Goal: Information Seeking & Learning: Learn about a topic

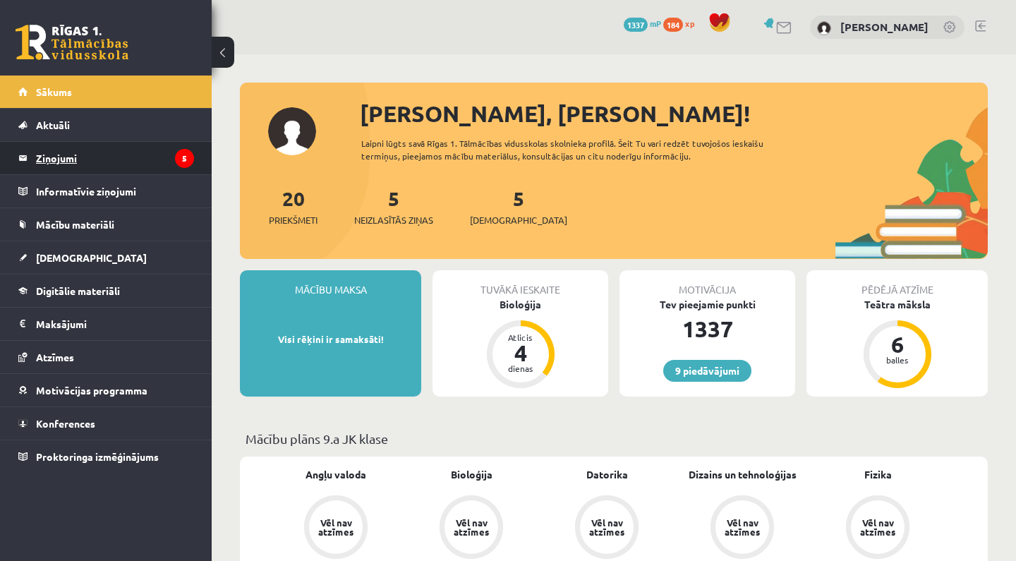
click at [126, 150] on legend "Ziņojumi 5" at bounding box center [115, 158] width 158 height 32
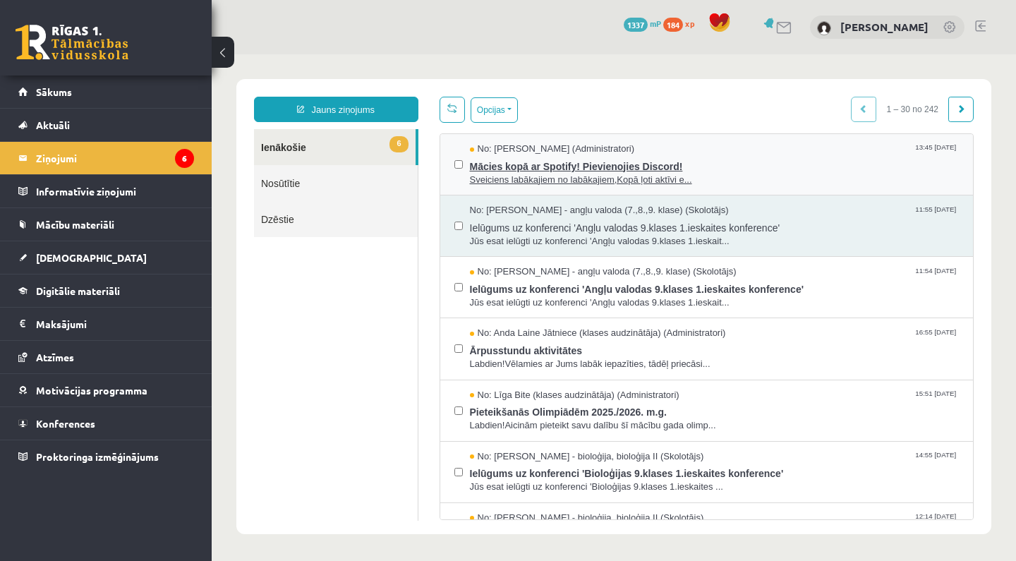
click at [529, 184] on span "Sveiciens labākajiem no labākajiem,Kopā ļoti aktīvi e..." at bounding box center [714, 179] width 489 height 13
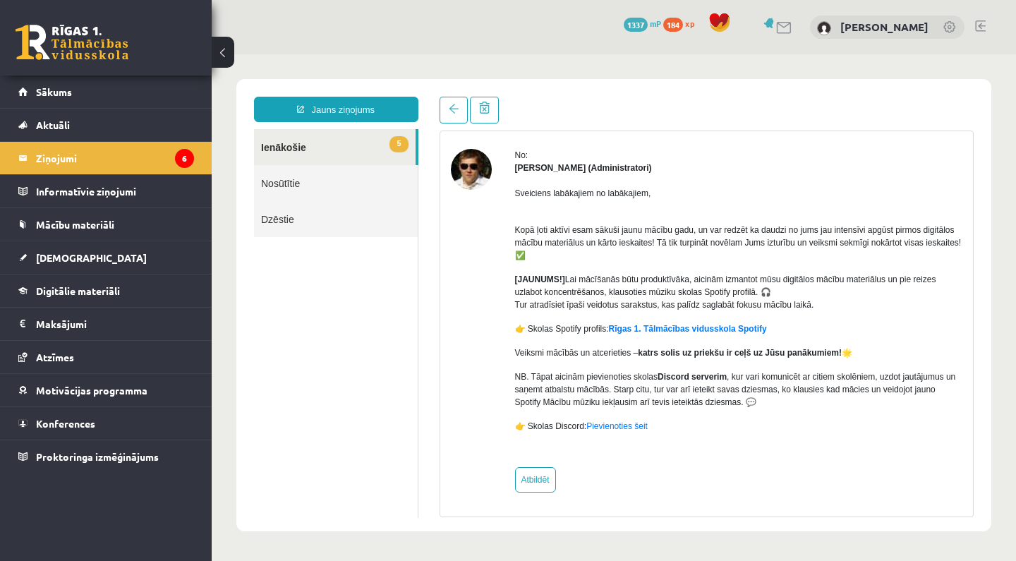
scroll to position [46, 0]
click at [461, 110] on link at bounding box center [453, 110] width 28 height 27
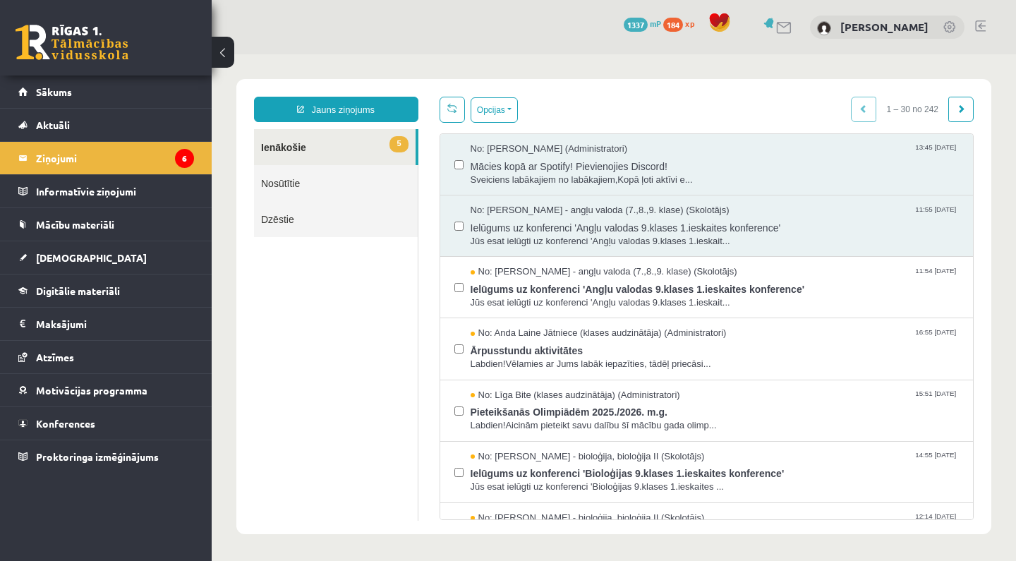
scroll to position [0, 0]
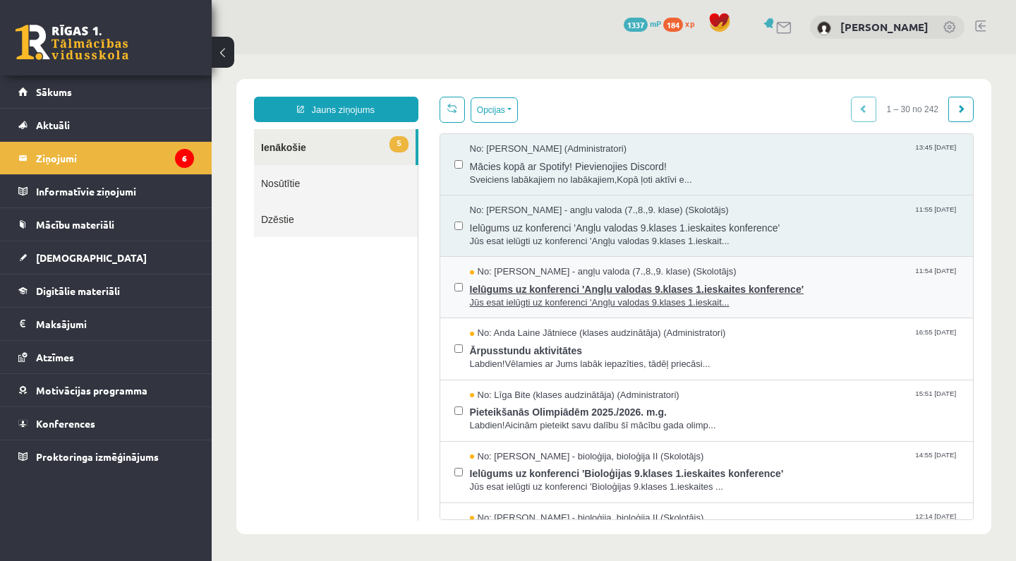
click at [505, 288] on span "Ielūgums uz konferenci 'Angļu valodas 9.klases 1.ieskaites konference'" at bounding box center [714, 288] width 489 height 18
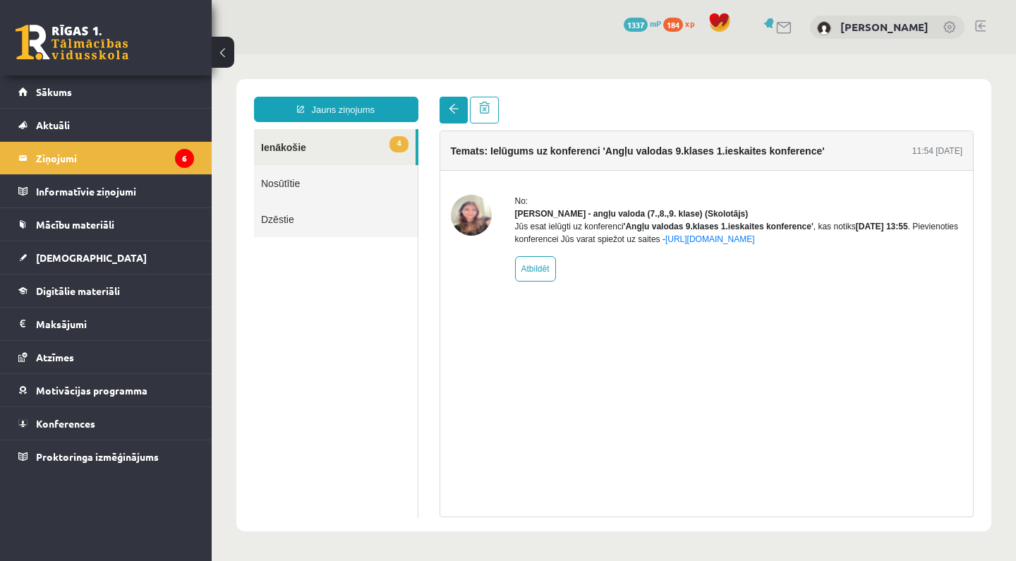
click at [449, 121] on link at bounding box center [453, 110] width 28 height 27
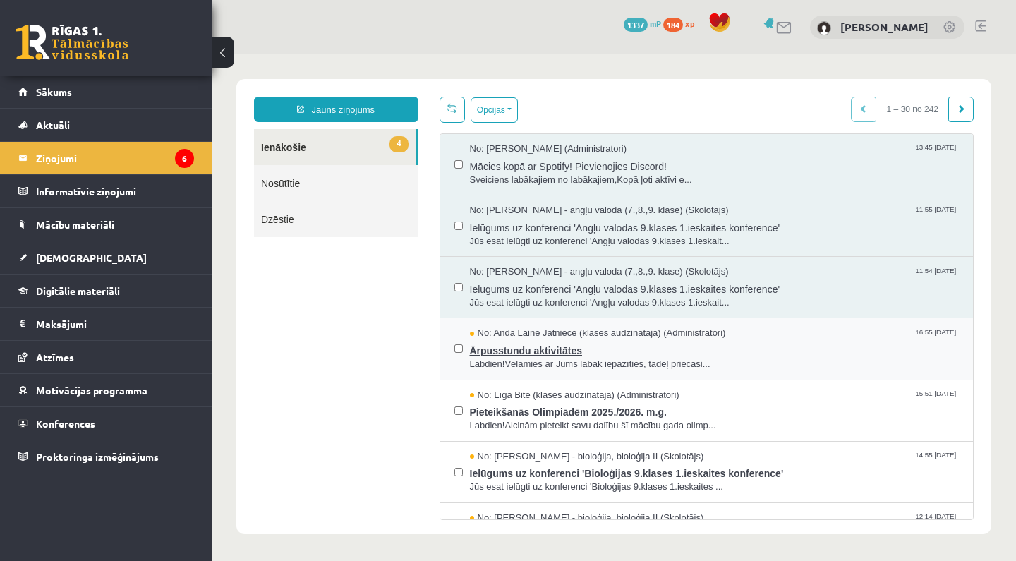
click at [507, 362] on span "Labdien!Vēlamies ar Jums labāk iepazīties, tādēļ priecāsi..." at bounding box center [714, 364] width 489 height 13
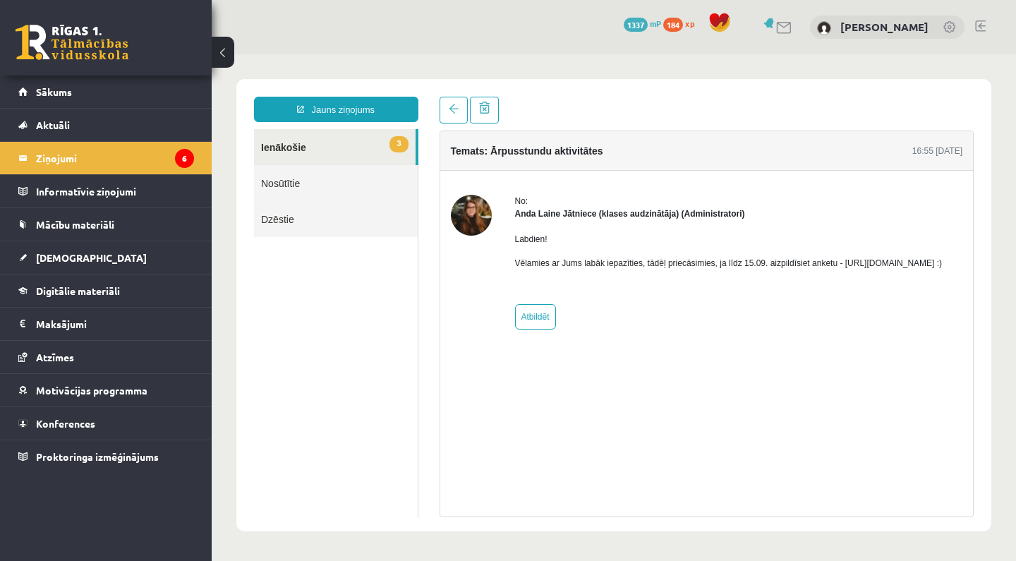
click at [645, 269] on p "Vēlamies ar Jums labāk iepazīties, tādēļ priecāsimies, ja līdz 15.09. aizpildīs…" at bounding box center [728, 263] width 427 height 13
click at [554, 269] on p "Vēlamies ar Jums labāk iepazīties, tādēļ priecāsimies, ja līdz 15.09. aizpildīs…" at bounding box center [728, 263] width 427 height 13
click at [612, 269] on p "Vēlamies ar Jums labāk iepazīties, tādēļ priecāsimies, ja līdz 15.09. aizpildīs…" at bounding box center [728, 263] width 427 height 13
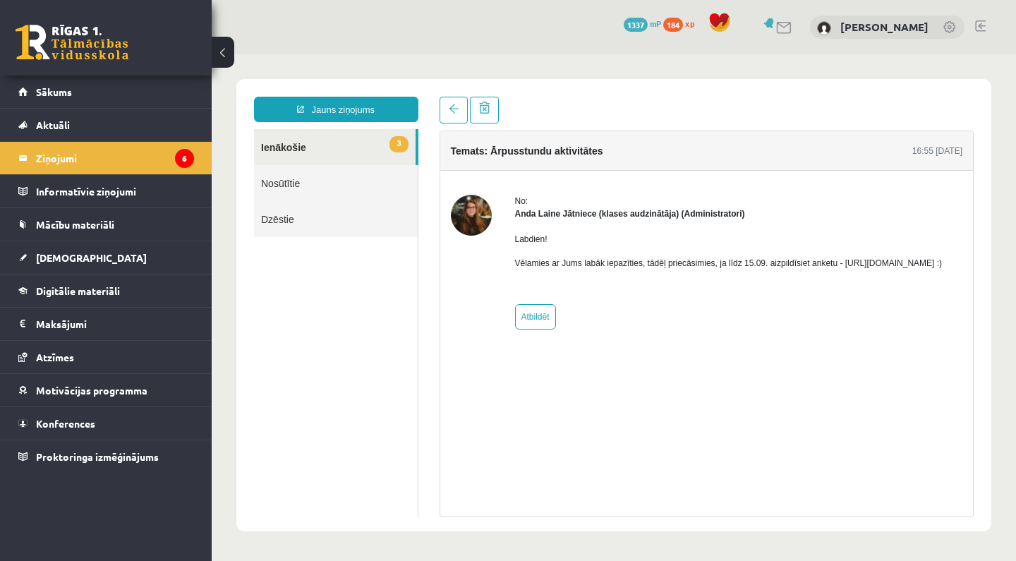
click at [471, 272] on div at bounding box center [471, 262] width 41 height 135
click at [455, 116] on link at bounding box center [453, 110] width 28 height 27
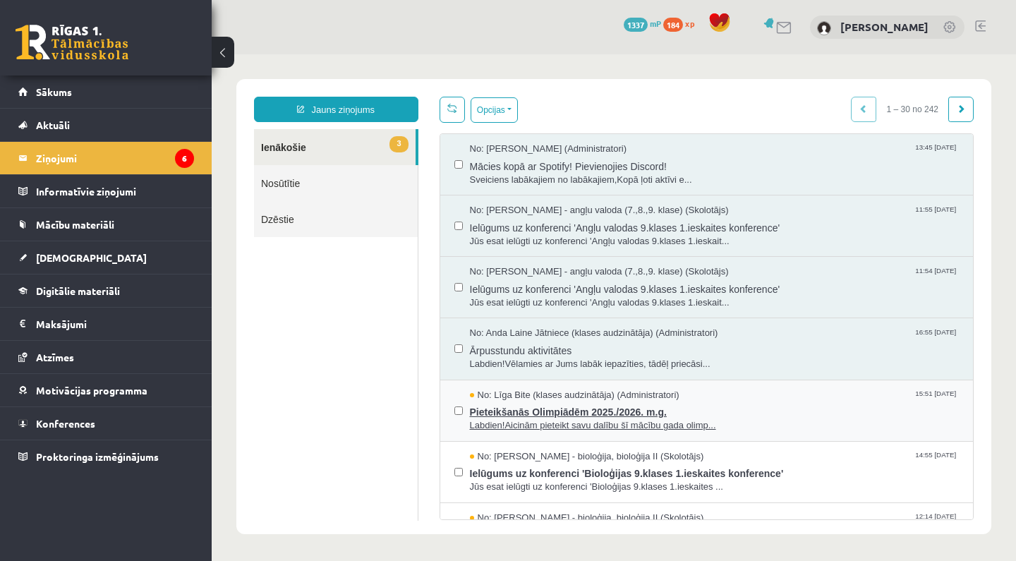
click at [512, 420] on span "Labdien!Aicinām pieteikt savu dalību šī mācību gada olimp..." at bounding box center [714, 425] width 489 height 13
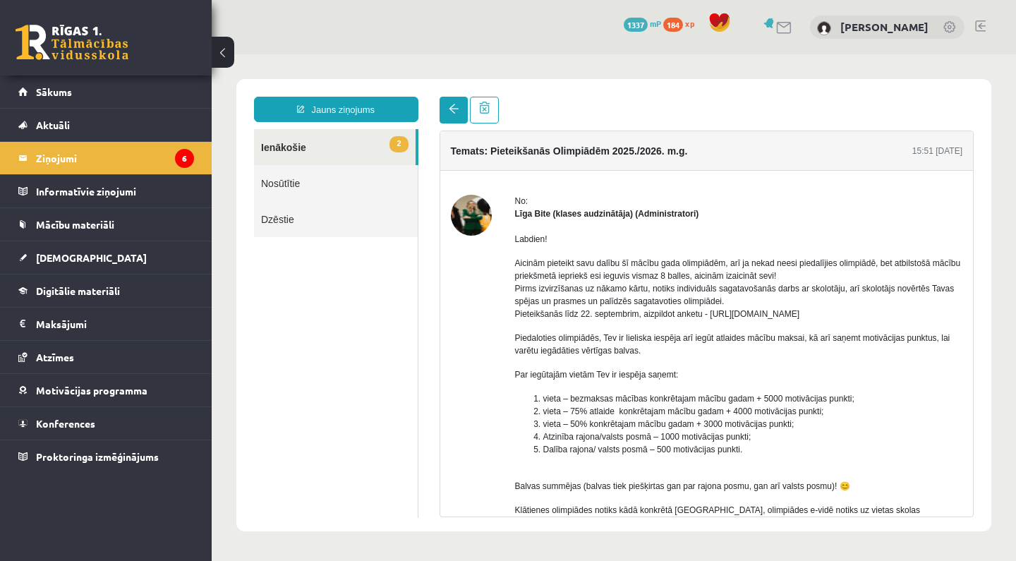
click at [453, 114] on link at bounding box center [453, 110] width 28 height 27
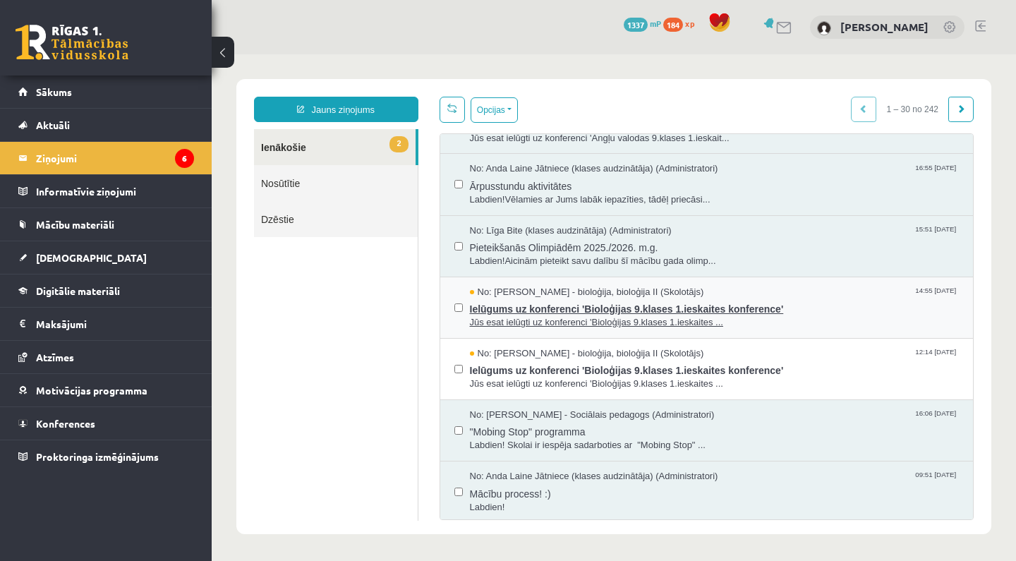
scroll to position [166, 0]
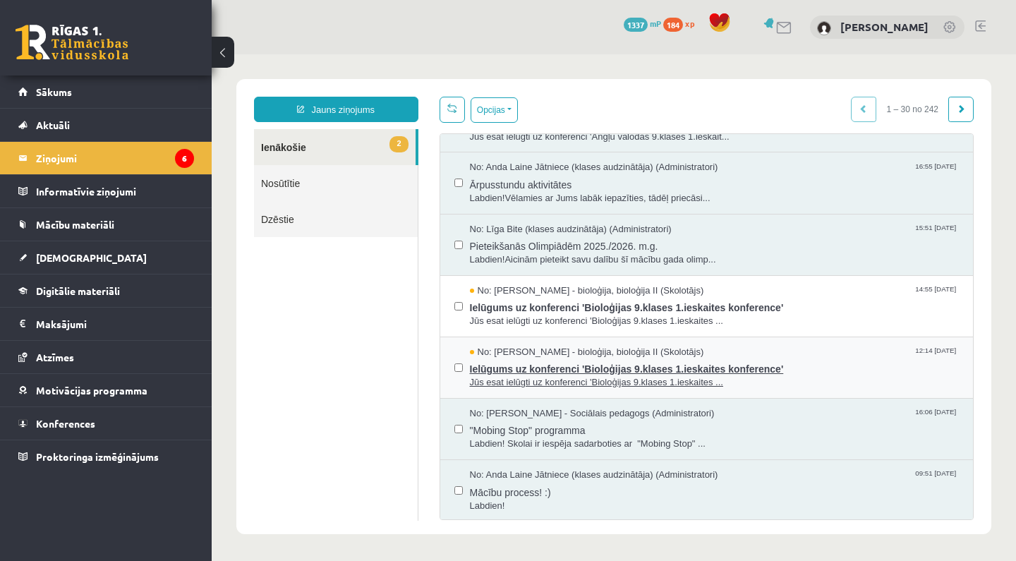
click at [517, 359] on span "Ielūgums uz konferenci 'Bioloģijas 9.klases 1.ieskaites konference'" at bounding box center [714, 367] width 489 height 18
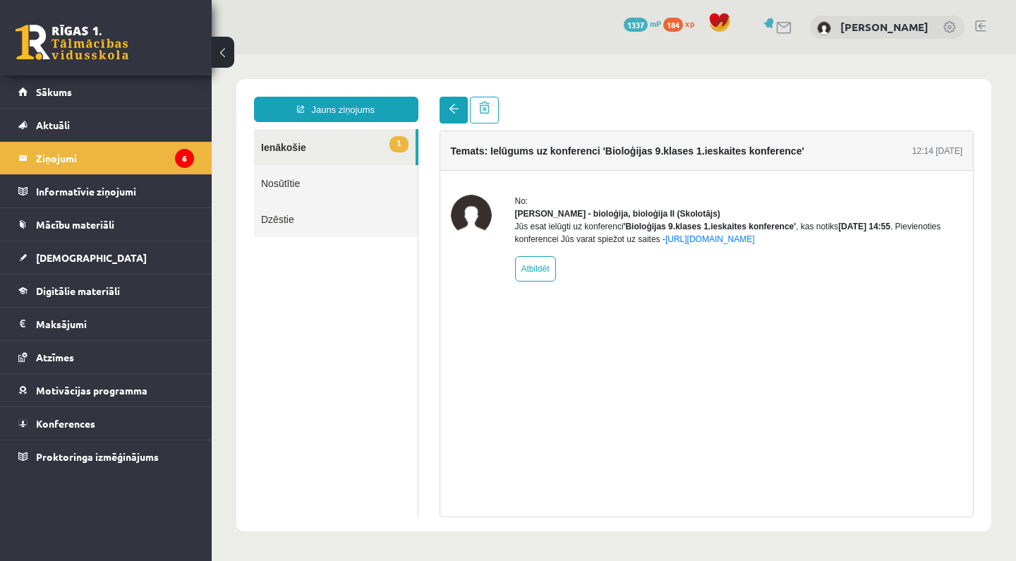
scroll to position [0, 0]
click at [459, 116] on link at bounding box center [453, 110] width 28 height 27
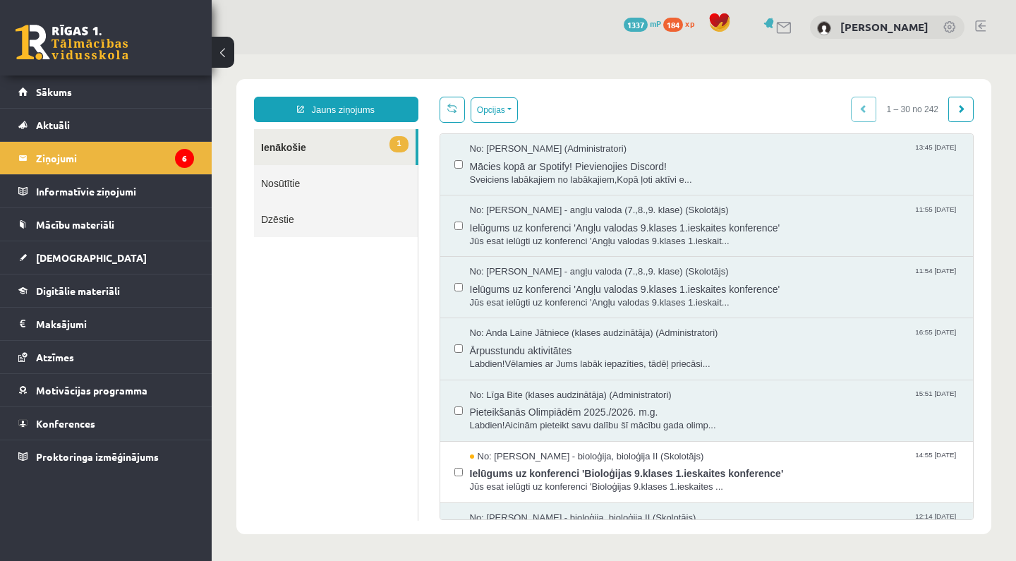
click at [459, 116] on link at bounding box center [451, 110] width 25 height 26
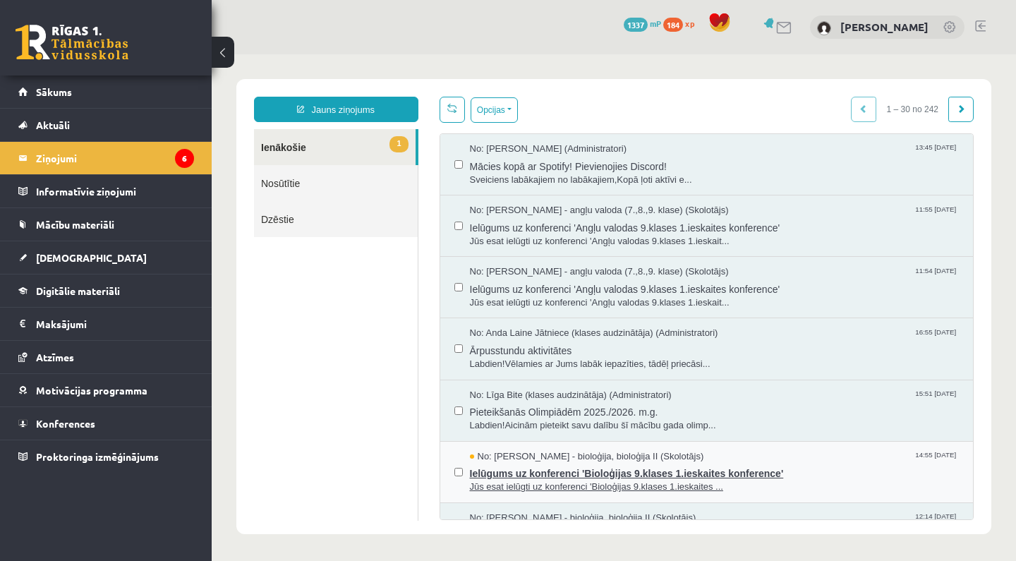
click at [525, 473] on span "Ielūgums uz konferenci 'Bioloģijas 9.klases 1.ieskaites konference'" at bounding box center [714, 472] width 489 height 18
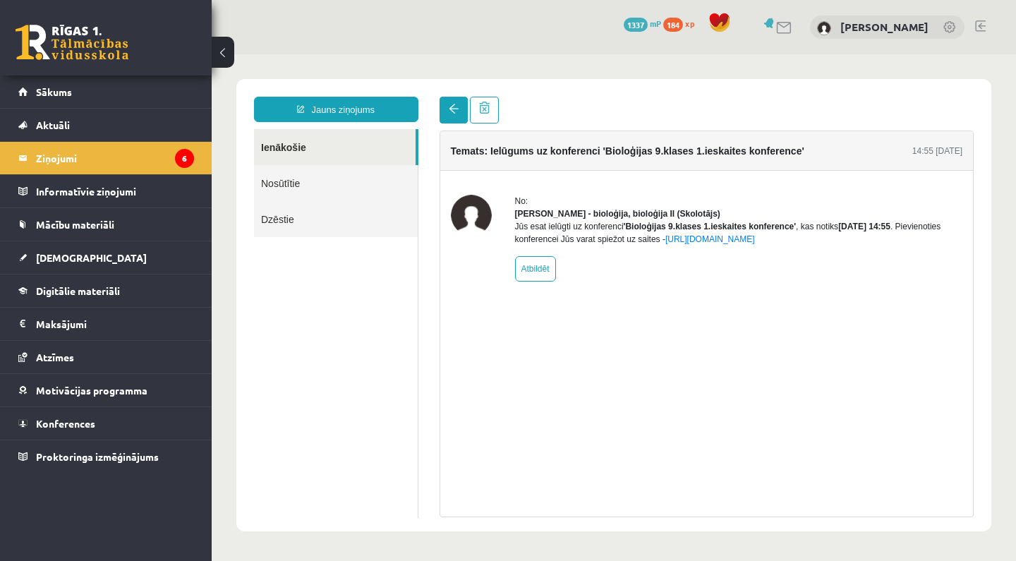
click at [453, 118] on link at bounding box center [453, 110] width 28 height 27
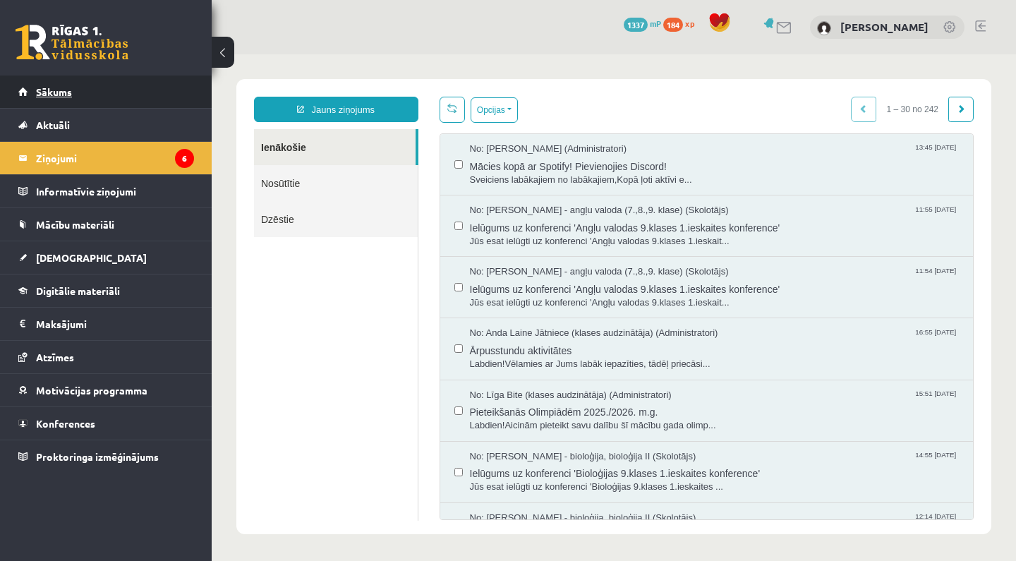
click at [184, 88] on link "Sākums" at bounding box center [106, 91] width 176 height 32
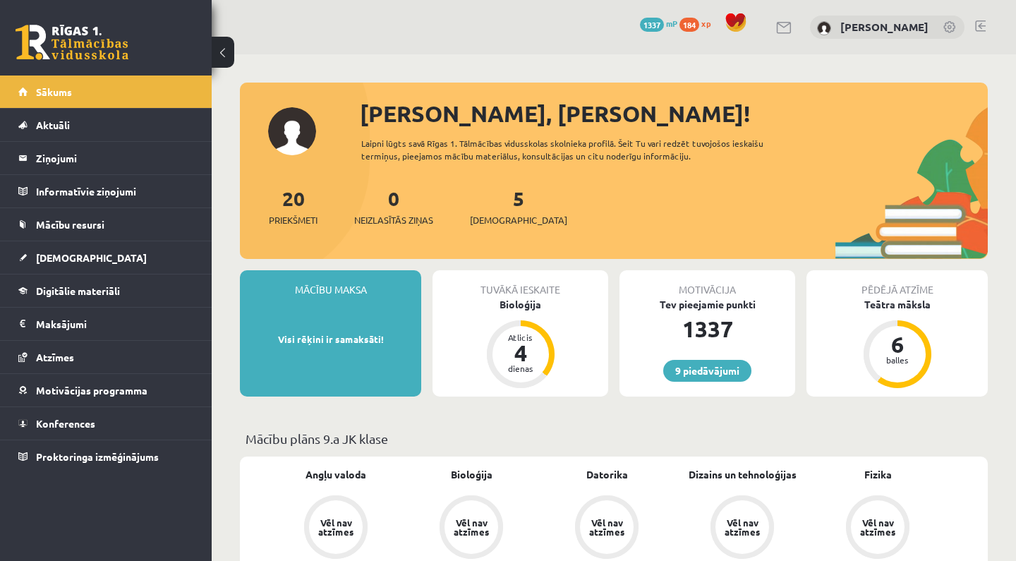
click at [514, 296] on div "Tuvākā ieskaite" at bounding box center [520, 283] width 176 height 27
click at [516, 306] on div "Bioloģija" at bounding box center [520, 304] width 176 height 15
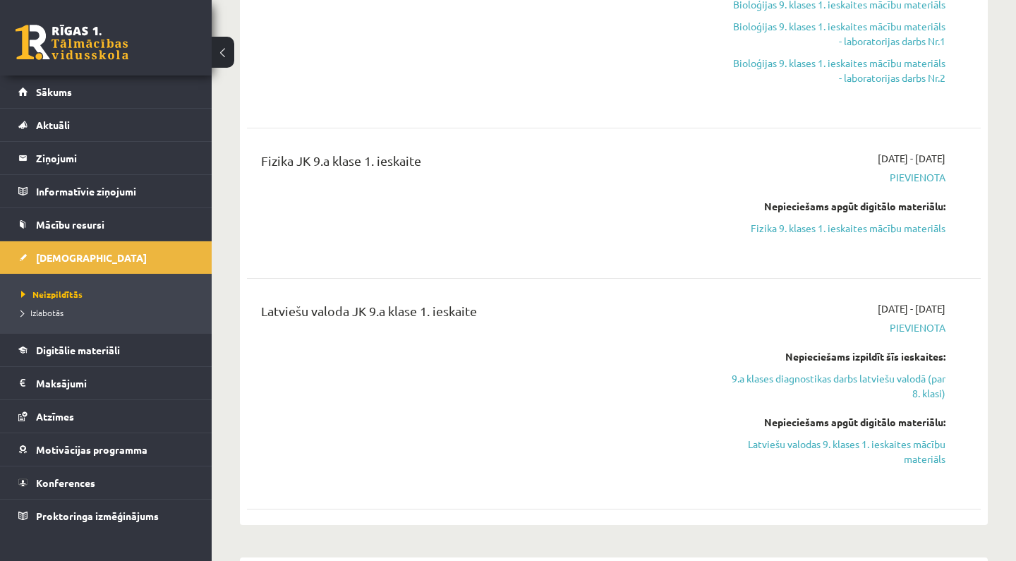
scroll to position [471, 0]
click at [805, 227] on link "Fizika 9. klases 1. ieskaites mācību materiāls" at bounding box center [838, 228] width 214 height 15
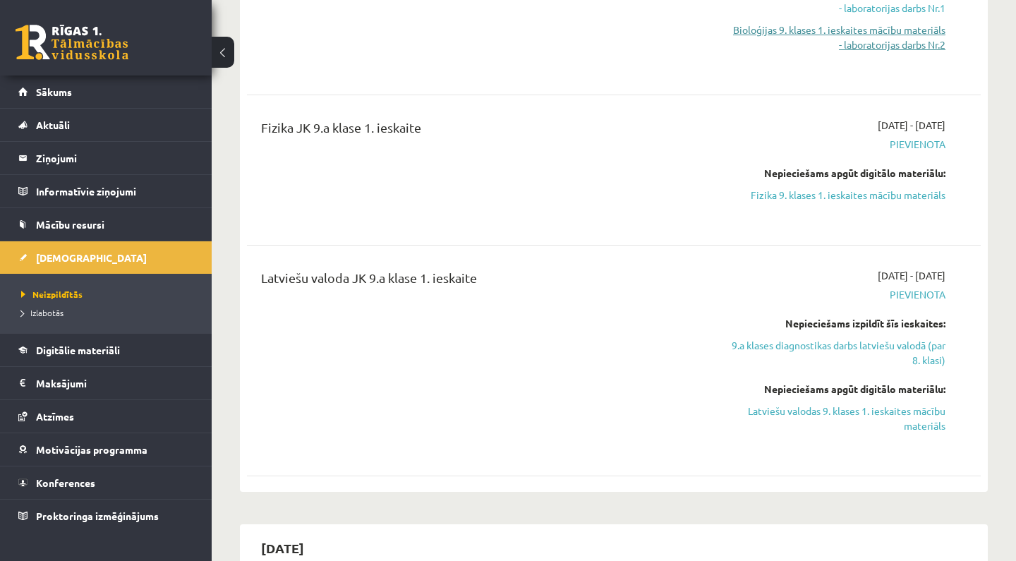
scroll to position [568, 0]
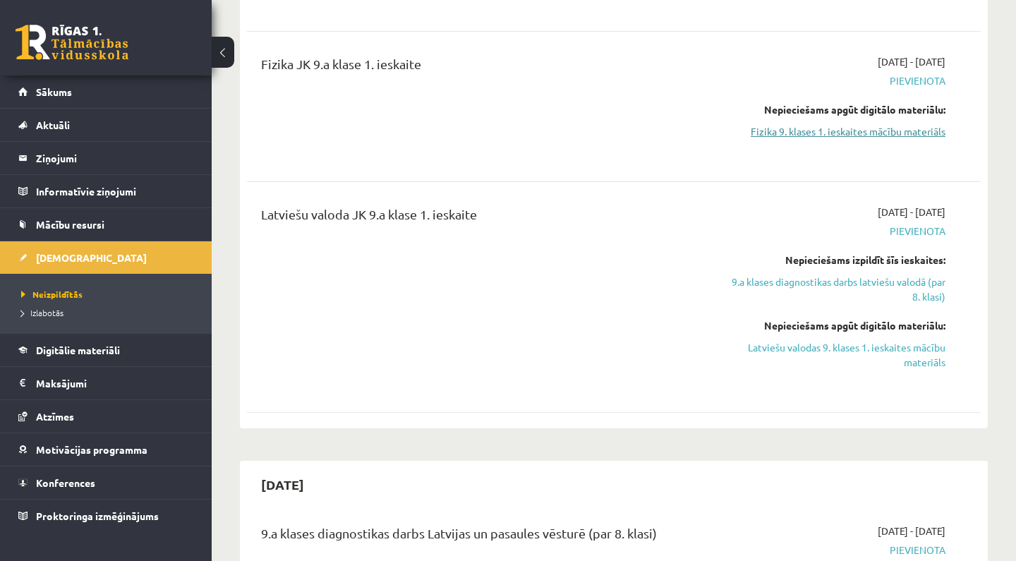
click at [894, 131] on link "Fizika 9. klases 1. ieskaites mācību materiāls" at bounding box center [838, 131] width 214 height 15
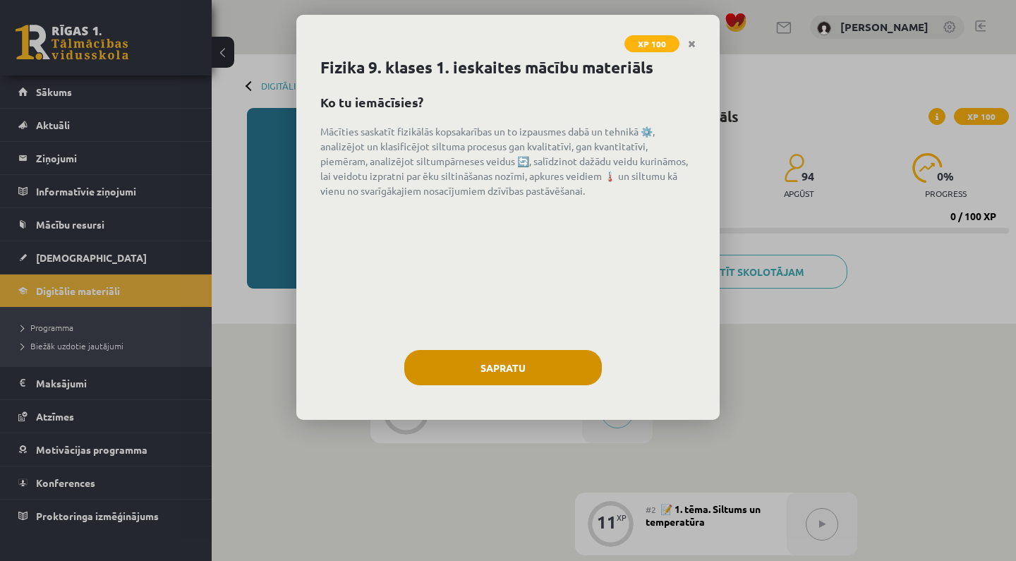
click at [446, 355] on button "Sapratu" at bounding box center [502, 367] width 197 height 35
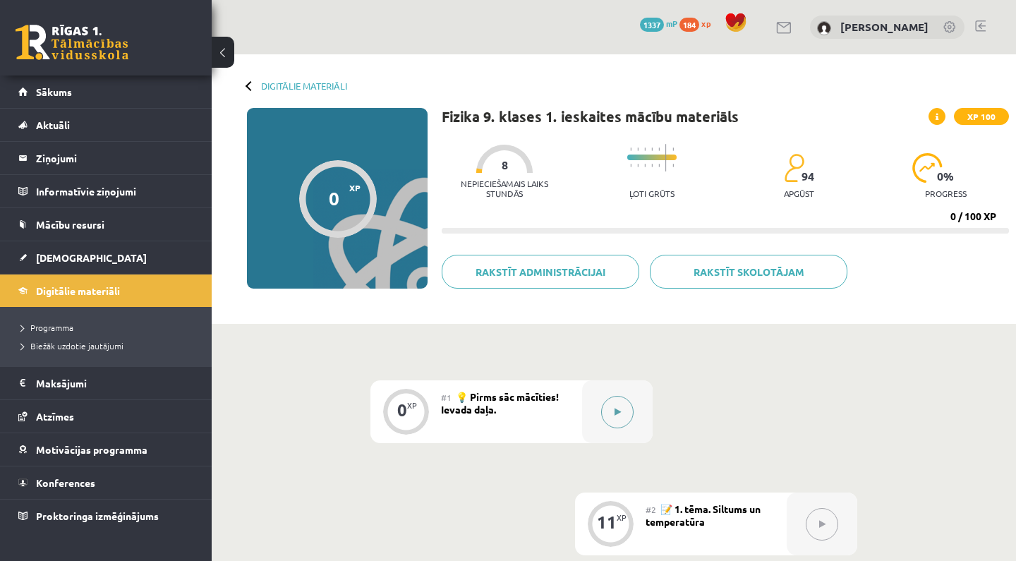
click at [625, 399] on button at bounding box center [617, 412] width 32 height 32
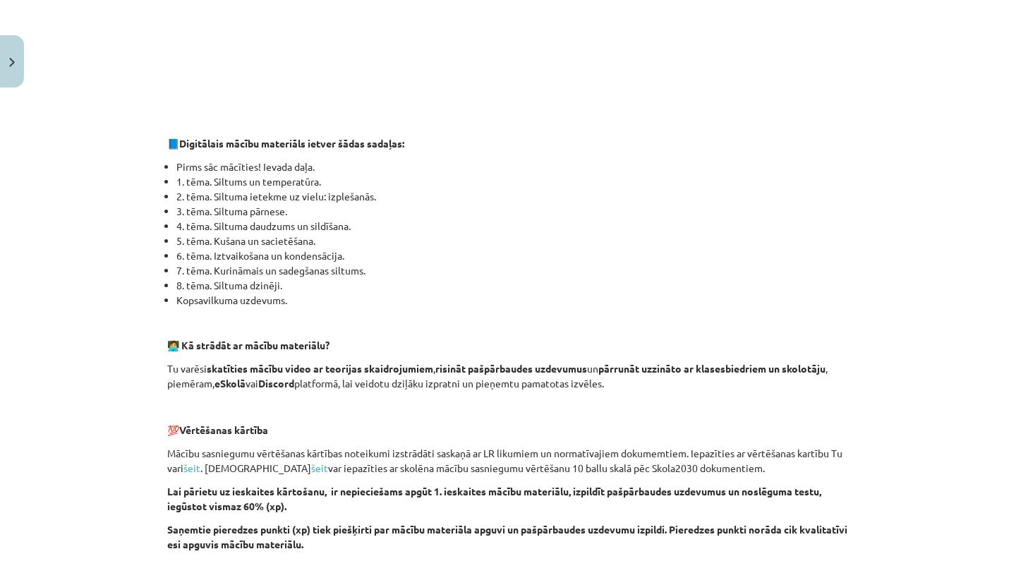
scroll to position [532, 0]
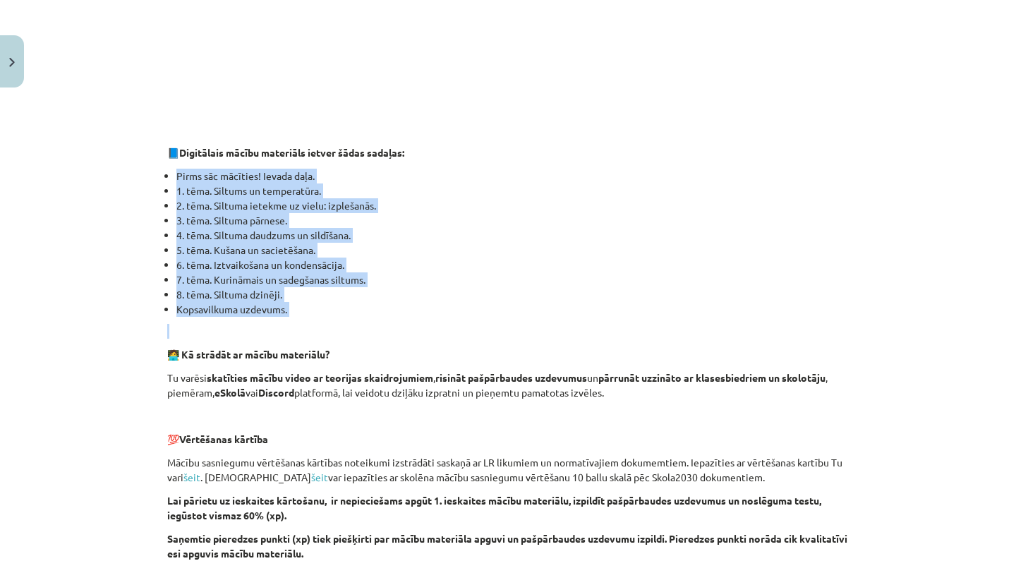
drag, startPoint x: 164, startPoint y: 173, endPoint x: 273, endPoint y: 327, distance: 187.7
click at [273, 327] on div "0 XP Saņemsi Sarežģīts 94 pilda Apraksts Uzdevums Palīdzība 👋 Esi sveicināts pr…" at bounding box center [508, 233] width 698 height 1343
copy div "Pirms sāc mācīties! Ievada daļa. 1. tēma. Siltums un temperatūra. 2. tēma. Silt…"
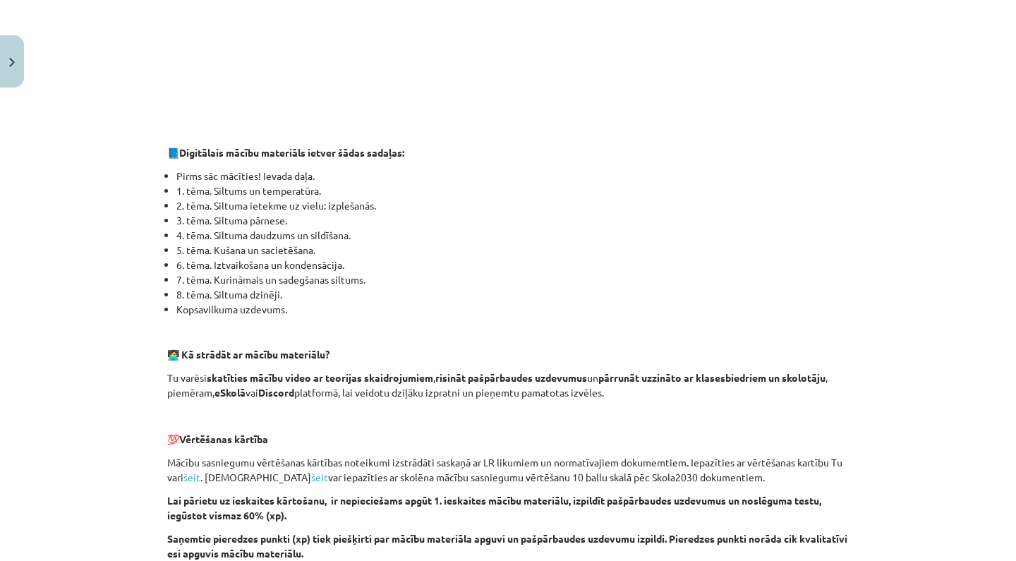
click at [510, 238] on li "4. tēma. Siltuma daudzums un sildīšana." at bounding box center [512, 235] width 672 height 15
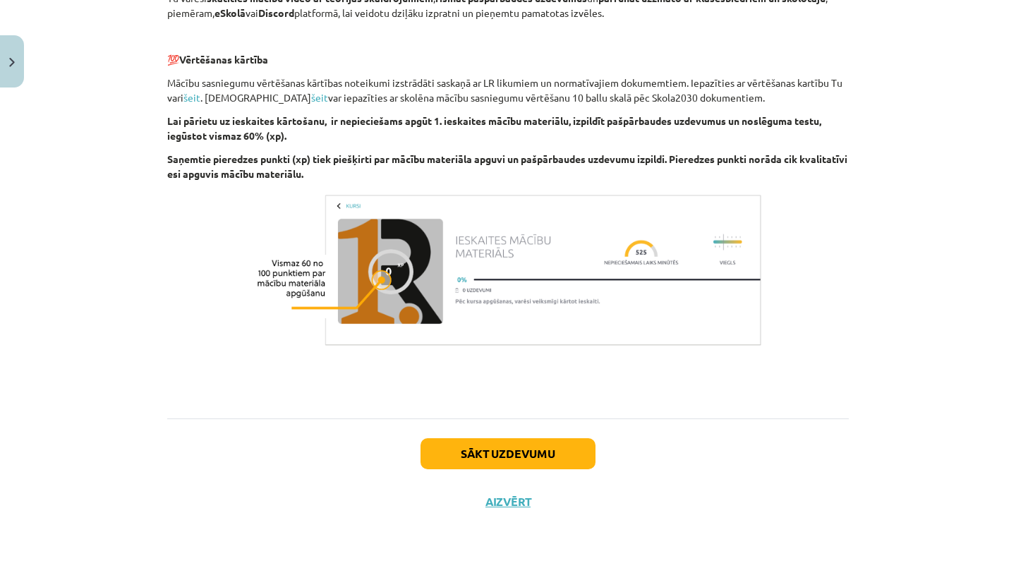
click at [544, 454] on button "Sākt uzdevumu" at bounding box center [507, 453] width 175 height 31
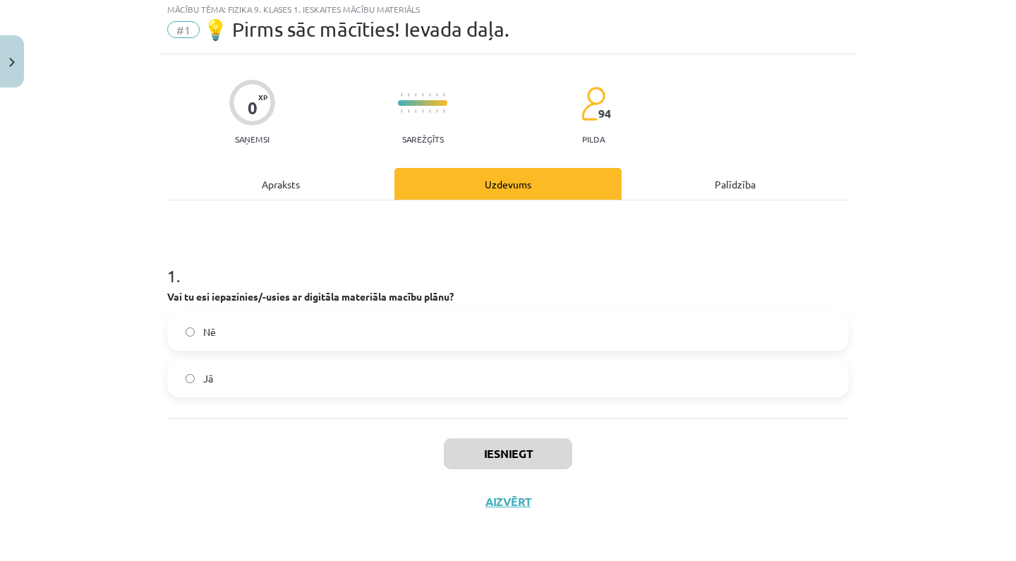
click at [327, 331] on label "Nē" at bounding box center [508, 331] width 678 height 35
click at [325, 350] on div "Nē Jā" at bounding box center [507, 354] width 681 height 85
click at [325, 374] on label "Jā" at bounding box center [508, 377] width 678 height 35
click at [487, 456] on button "Iesniegt" at bounding box center [508, 453] width 128 height 31
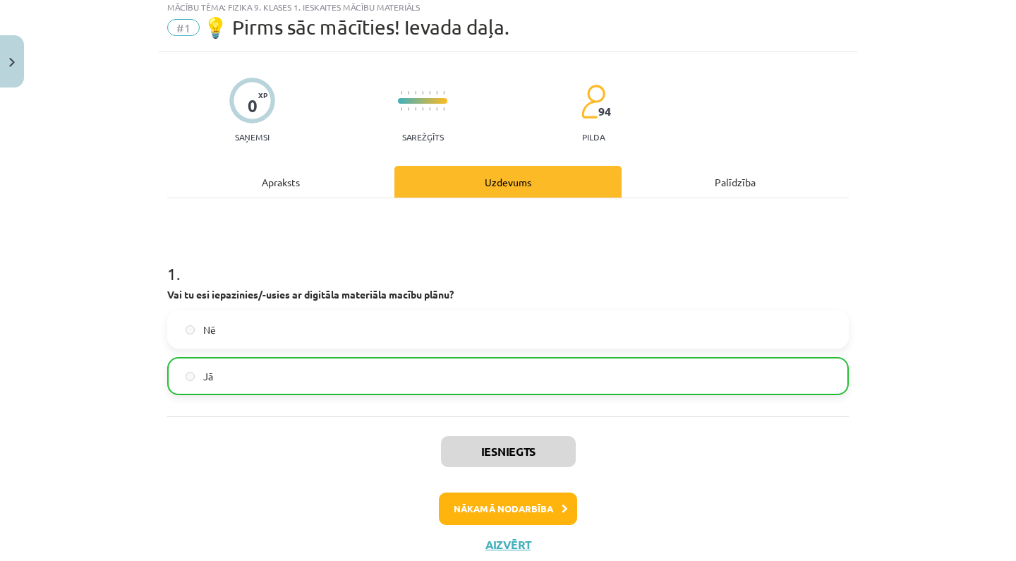
click at [530, 514] on button "Nākamā nodarbība" at bounding box center [508, 508] width 138 height 32
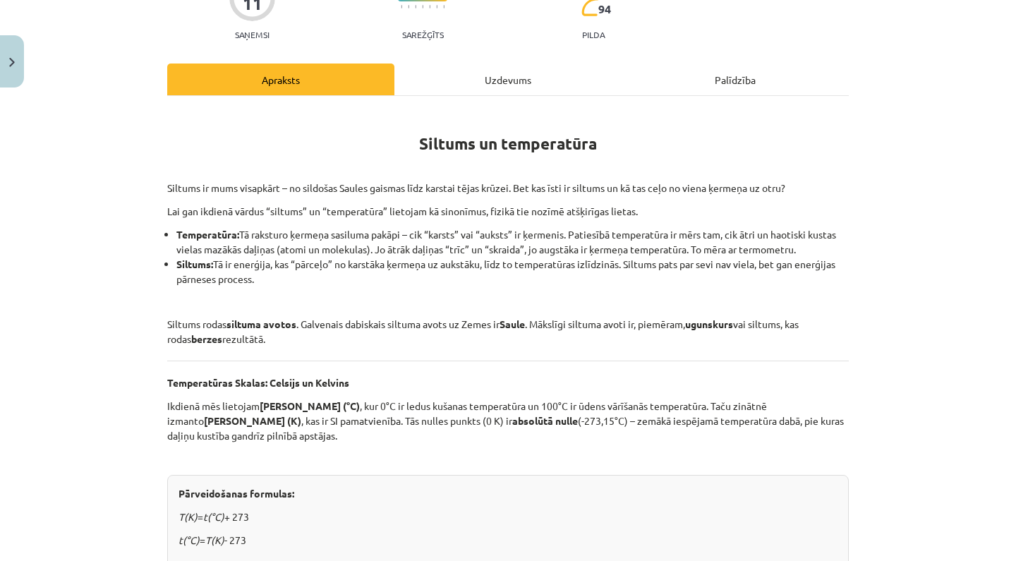
scroll to position [150, 0]
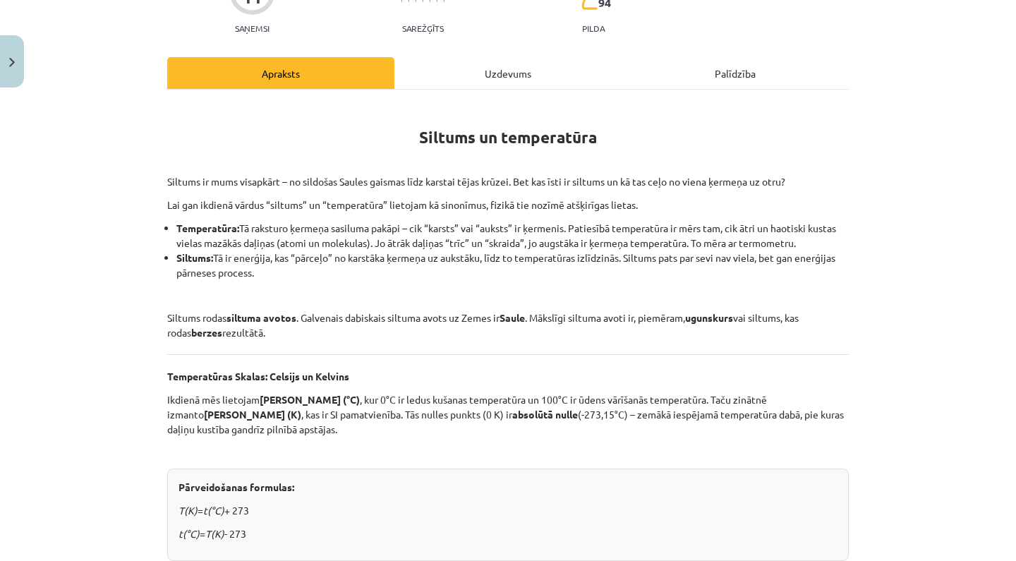
drag, startPoint x: 419, startPoint y: 135, endPoint x: 491, endPoint y: 432, distance: 304.8
click at [491, 432] on div "Siltums un temperatūra Siltums ir mums visapkārt – no sildošas Saules gaismas l…" at bounding box center [507, 527] width 681 height 851
copy div "Siltums un temperatūra Siltums ir mums visapkārt – no sildošas Saules gaismas l…"
click at [30, 355] on div "Mācību tēma: Fizika 9. klases 1. ieskaites mācību materiāls #2 📝 1. tēma. Siltu…" at bounding box center [508, 280] width 1016 height 561
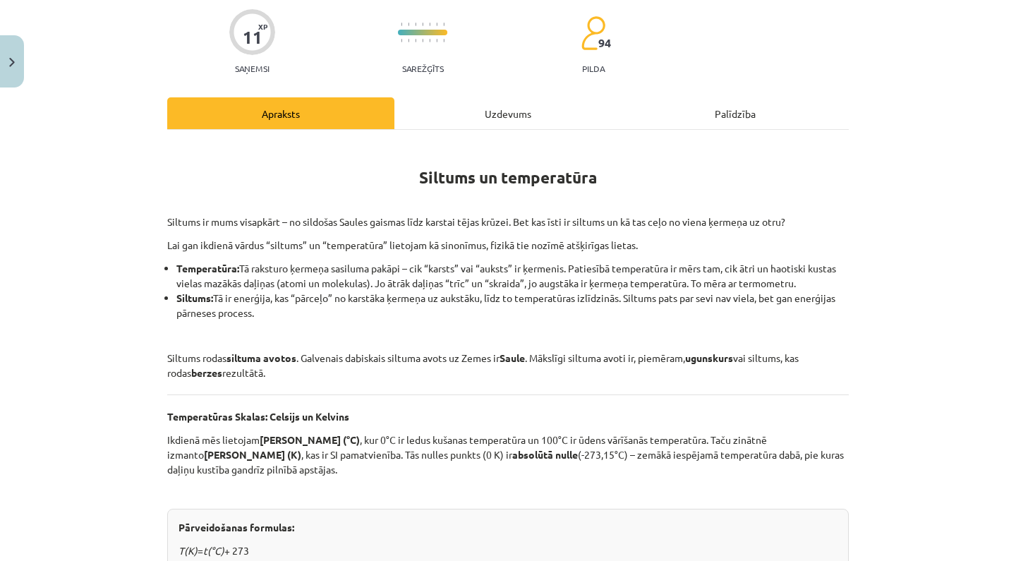
scroll to position [114, 0]
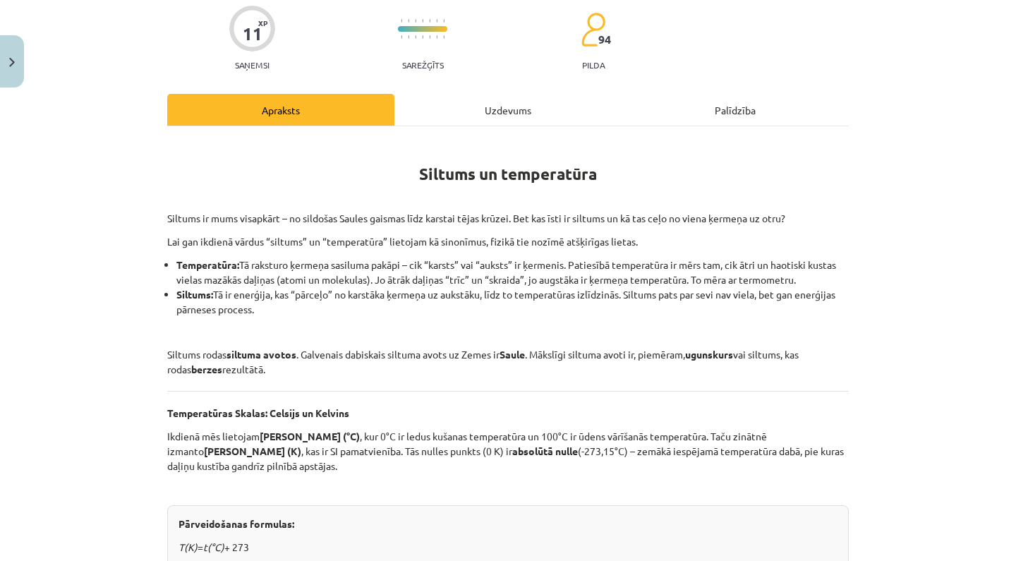
click at [168, 410] on b "Temperatūras Skalas: Celsijs un Kelvins" at bounding box center [258, 412] width 182 height 13
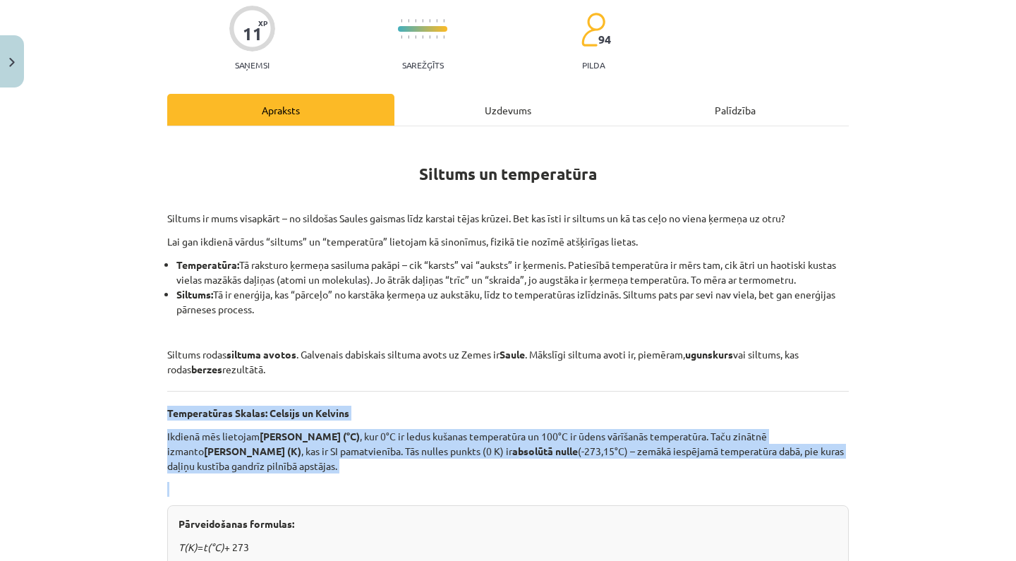
drag, startPoint x: 168, startPoint y: 410, endPoint x: 201, endPoint y: 486, distance: 82.4
click at [202, 487] on div "Siltums un temperatūra Siltums ir mums visapkārt – no sildošas Saules gaismas l…" at bounding box center [507, 564] width 681 height 851
copy div "Temperatūras Skalas: Celsijs un Kelvins Ikdienā mēs lietojam Celsija skalu (°C)…"
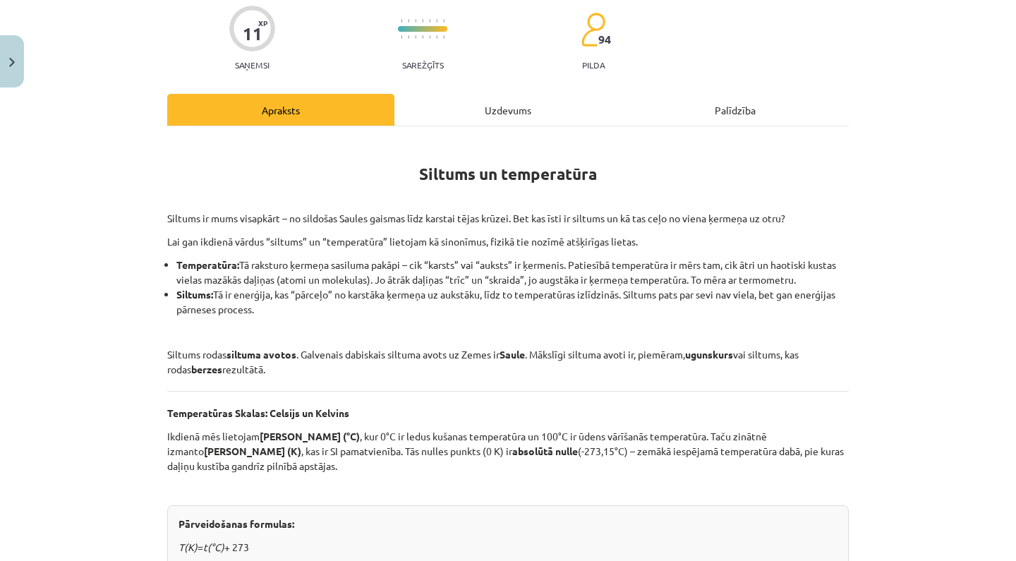
click at [116, 450] on div "Mācību tēma: Fizika 9. klases 1. ieskaites mācību materiāls #2 📝 1. tēma. Siltu…" at bounding box center [508, 280] width 1016 height 561
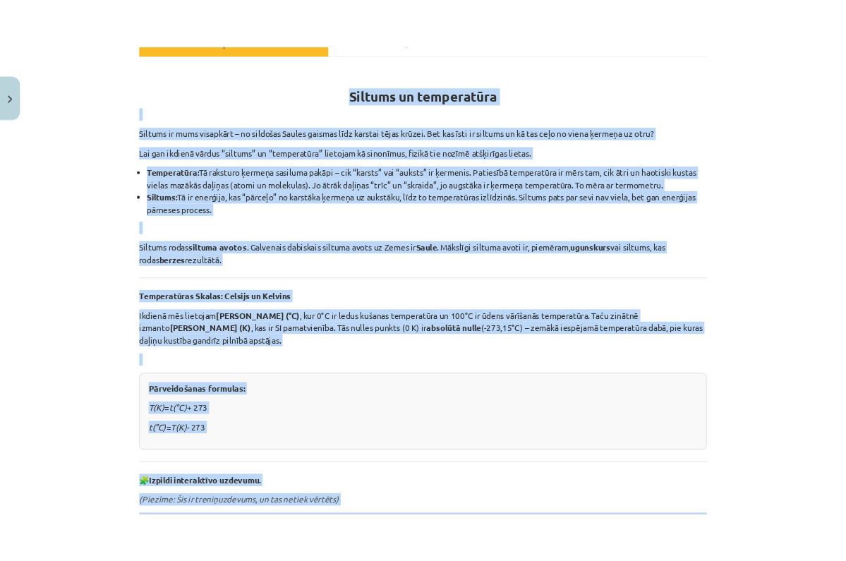
scroll to position [226, 0]
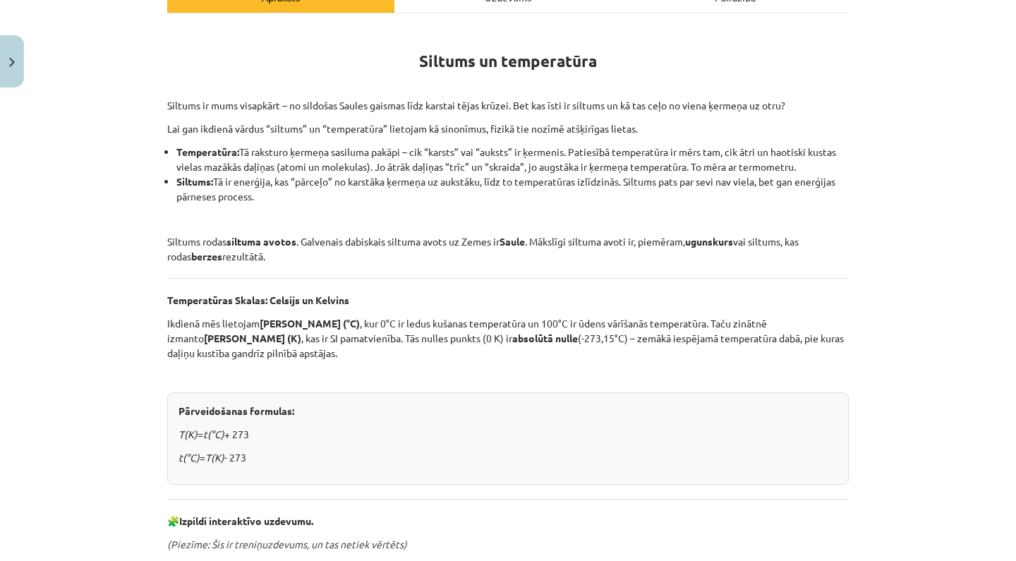
click at [150, 156] on div "Mācību tēma: Fizika 9. klases 1. ieskaites mācību materiāls #2 📝 1. tēma. Siltu…" at bounding box center [508, 280] width 1016 height 561
drag, startPoint x: 419, startPoint y: 61, endPoint x: 458, endPoint y: 351, distance: 292.5
click at [458, 351] on div "Siltums un temperatūra Siltums ir mums visapkārt – no sildošas Saules gaismas l…" at bounding box center [507, 451] width 681 height 851
copy div "Siltums un temperatūra Siltums ir mums visapkārt – no sildošas Saules gaismas l…"
click at [115, 342] on div "Mācību tēma: Fizika 9. klases 1. ieskaites mācību materiāls #2 📝 1. tēma. Siltu…" at bounding box center [508, 280] width 1016 height 561
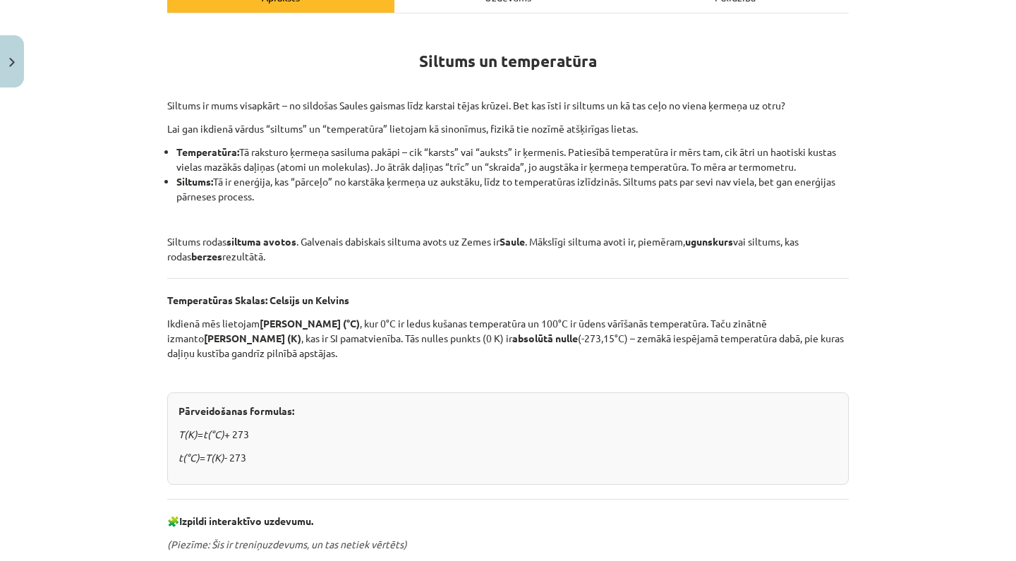
drag, startPoint x: 420, startPoint y: 61, endPoint x: 556, endPoint y: 467, distance: 428.7
click at [556, 467] on div "Siltums un temperatūra Siltums ir mums visapkārt – no sildošas Saules gaismas l…" at bounding box center [507, 451] width 681 height 851
copy div "Siltums un temperatūra Siltums ir mums visapkārt – no sildošas Saules gaismas l…"
click at [930, 423] on div "Mācību tēma: Fizika 9. klases 1. ieskaites mācību materiāls #2 📝 1. tēma. Siltu…" at bounding box center [508, 280] width 1016 height 561
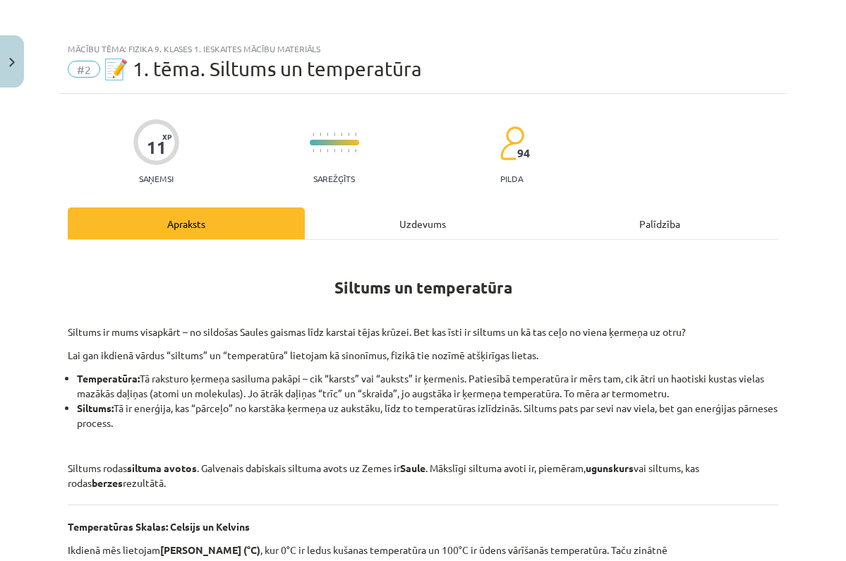
scroll to position [0, 0]
